Goal: Task Accomplishment & Management: Use online tool/utility

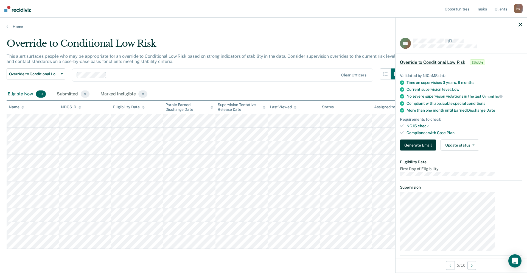
click at [436, 140] on button "Generate Email" at bounding box center [418, 145] width 36 height 11
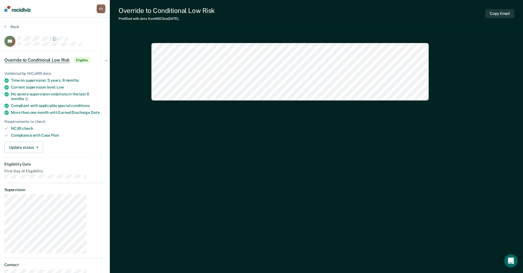
type textarea "x"
click at [7, 24] on button "Back" at bounding box center [11, 26] width 15 height 5
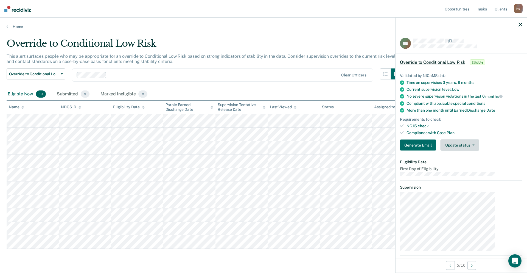
click at [478, 140] on button "Update status" at bounding box center [460, 145] width 39 height 11
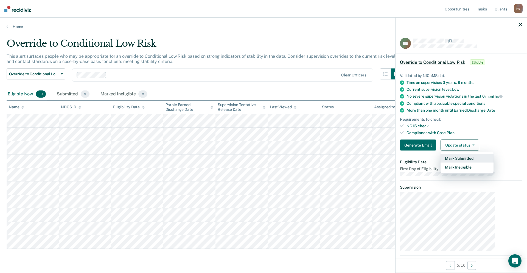
click at [473, 154] on button "Mark Submitted" at bounding box center [467, 158] width 53 height 9
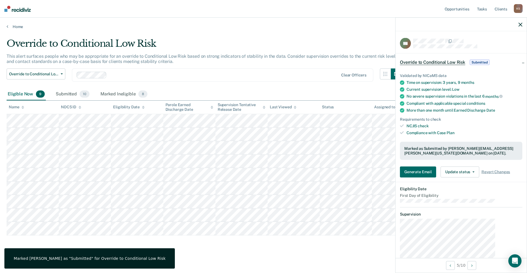
click at [13, 29] on main "Override to Conditional Low Risk This alert surfaces people who may be appropri…" at bounding box center [263, 151] width 527 height 244
click at [13, 24] on link "Home" at bounding box center [264, 26] width 514 height 5
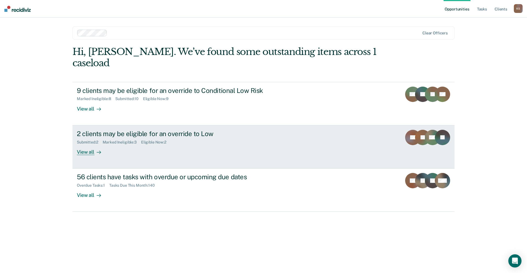
click at [141, 130] on div "2 clients may be eligible for an override to Low Submitted : 2 Marked Ineligibl…" at bounding box center [180, 142] width 206 height 25
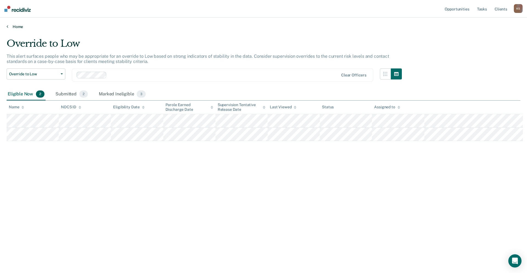
click at [10, 24] on link "Home" at bounding box center [264, 26] width 514 height 5
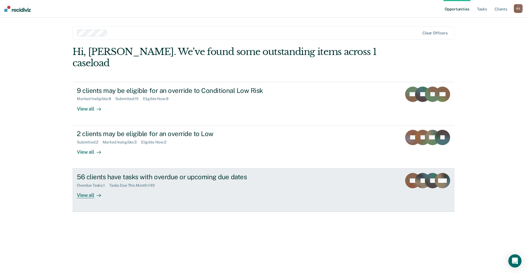
click at [113, 173] on div "56 clients have tasks with overdue or upcoming due dates" at bounding box center [173, 177] width 193 height 8
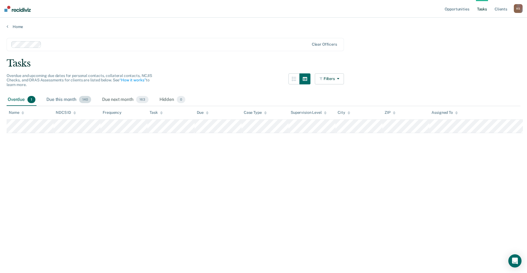
click at [51, 94] on div "Due this month 140" at bounding box center [68, 100] width 47 height 12
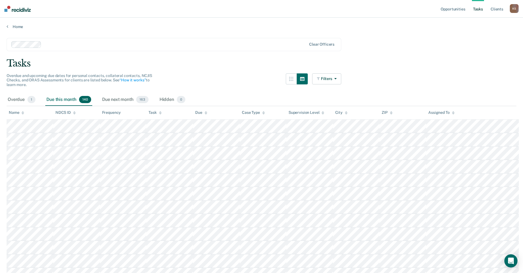
click at [155, 110] on div "Task" at bounding box center [155, 112] width 13 height 5
